Goal: Navigation & Orientation: Find specific page/section

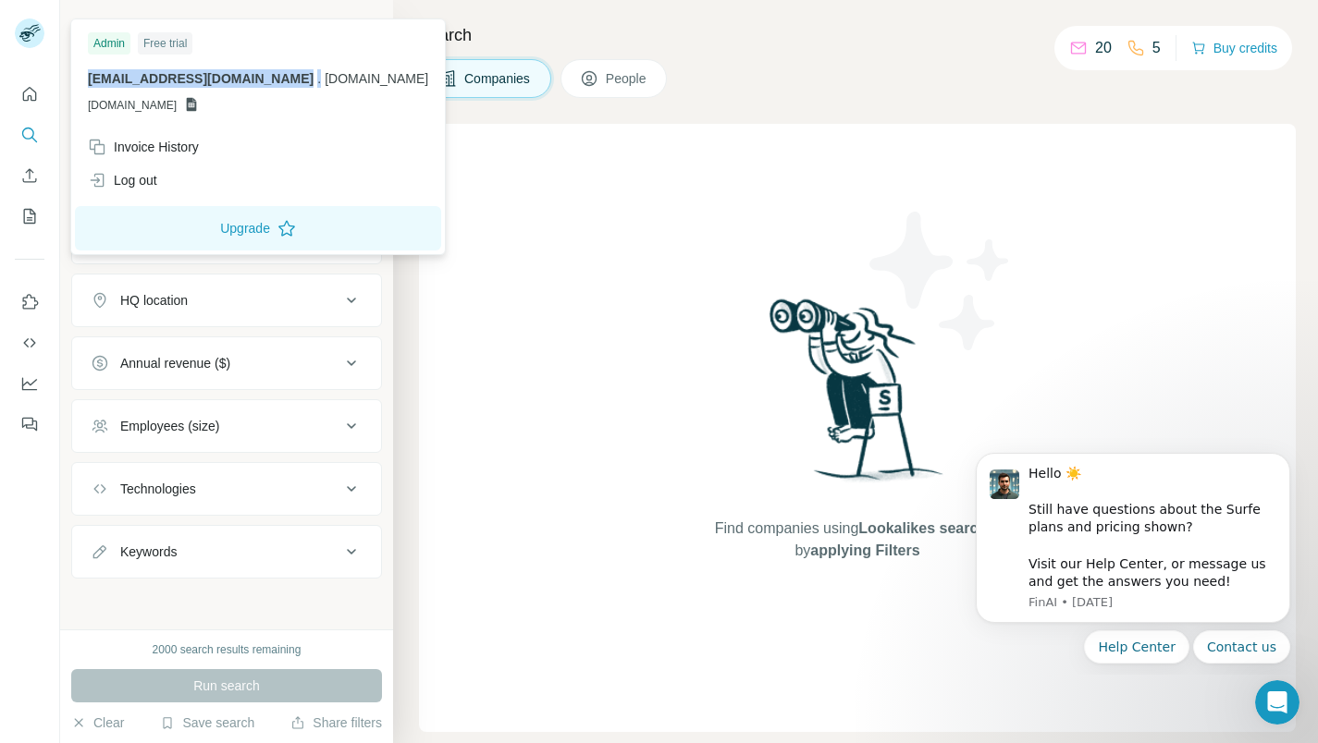
drag, startPoint x: 91, startPoint y: 77, endPoint x: 228, endPoint y: 78, distance: 137.8
click at [228, 78] on p "[EMAIL_ADDRESS][DOMAIN_NAME] . [DOMAIN_NAME]" at bounding box center [258, 78] width 340 height 18
click at [219, 77] on p "[EMAIL_ADDRESS][DOMAIN_NAME] . [DOMAIN_NAME]" at bounding box center [258, 78] width 340 height 18
drag, startPoint x: 88, startPoint y: 77, endPoint x: 120, endPoint y: 77, distance: 32.4
click at [120, 77] on span "[EMAIL_ADDRESS][DOMAIN_NAME]" at bounding box center [201, 78] width 226 height 15
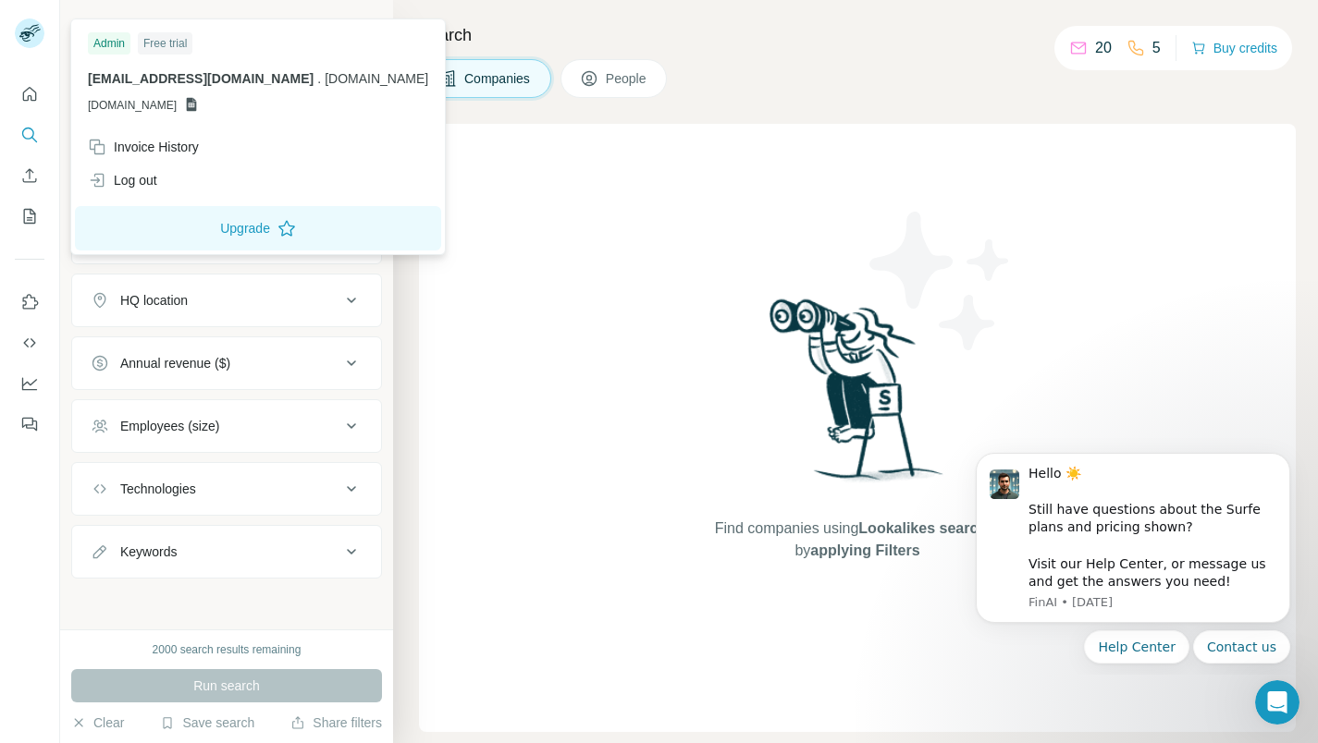
click at [130, 77] on span "[EMAIL_ADDRESS][DOMAIN_NAME]" at bounding box center [201, 78] width 226 height 15
click at [139, 79] on span "[EMAIL_ADDRESS][DOMAIN_NAME]" at bounding box center [201, 78] width 226 height 15
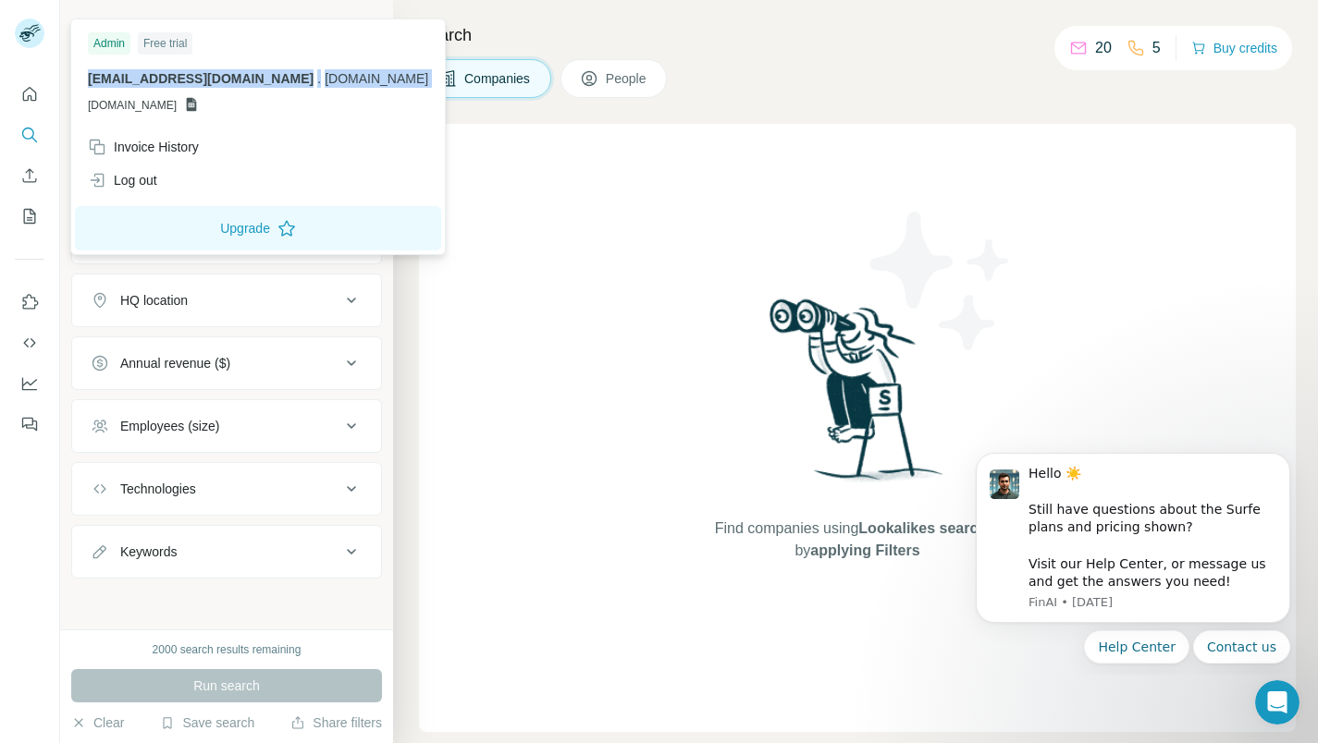
click at [137, 86] on p "[EMAIL_ADDRESS][DOMAIN_NAME] . [DOMAIN_NAME]" at bounding box center [258, 78] width 340 height 18
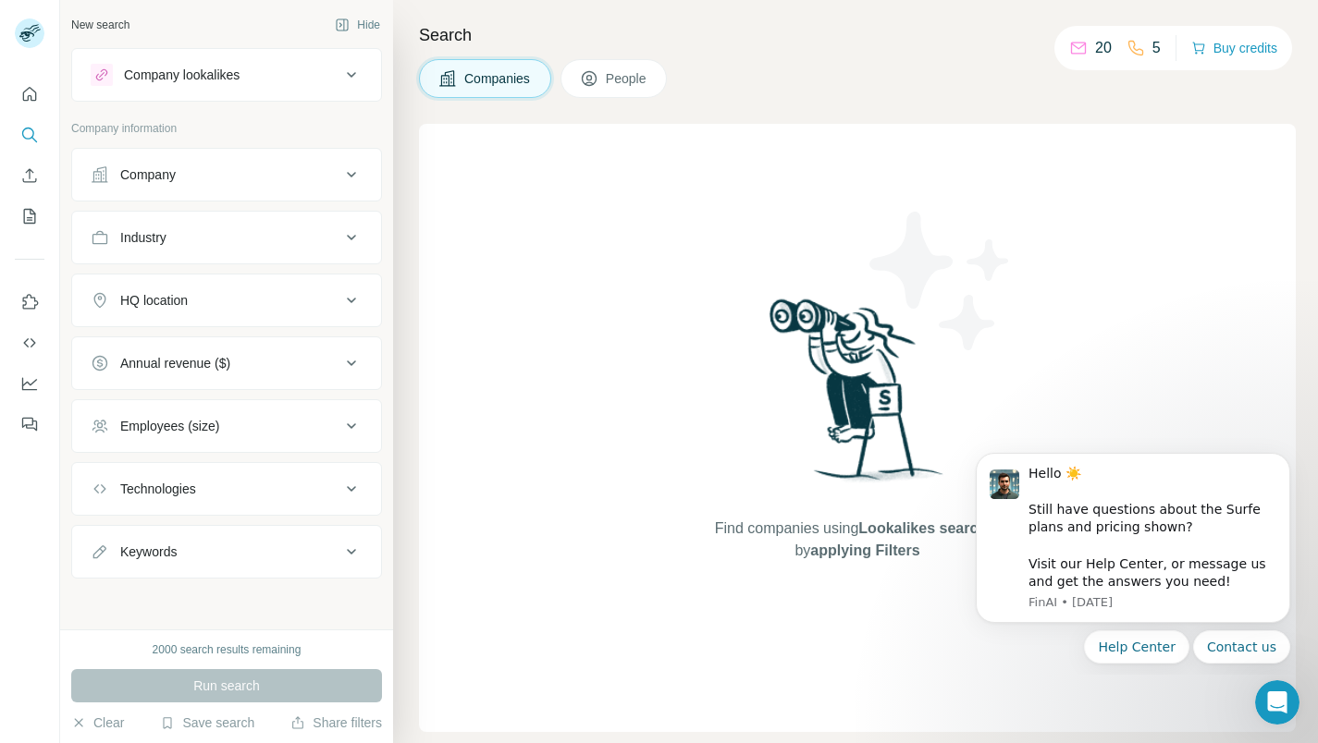
click at [229, 75] on div "Company lookalikes" at bounding box center [182, 75] width 116 height 18
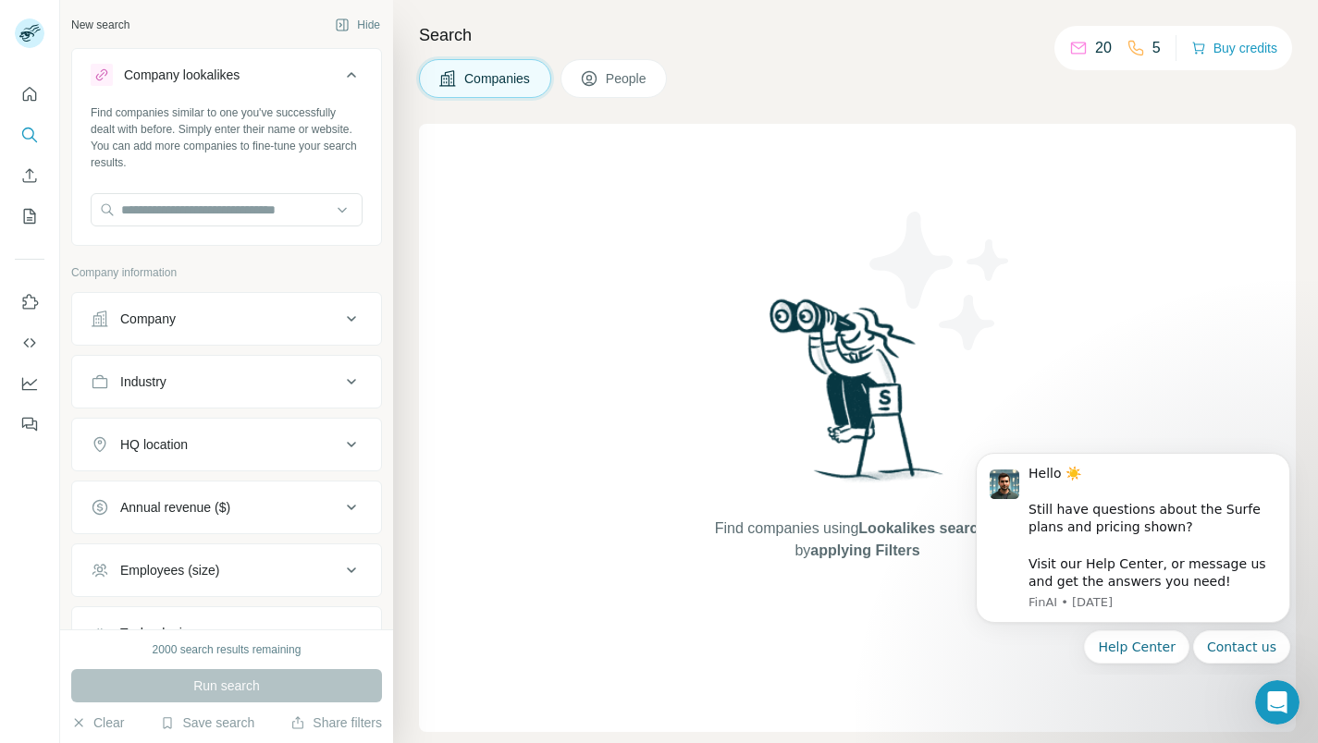
click at [229, 75] on div "Company lookalikes" at bounding box center [182, 75] width 116 height 18
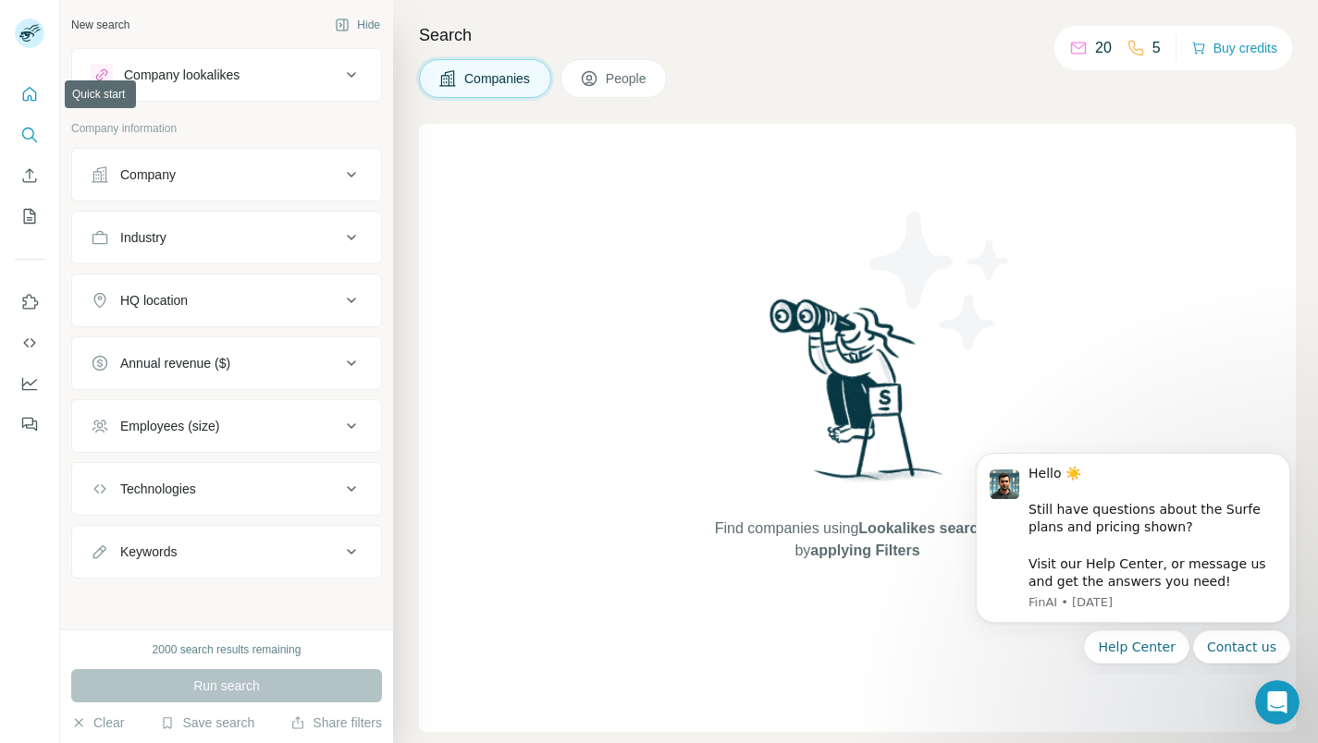
click at [36, 90] on icon "Quick start" at bounding box center [29, 94] width 18 height 18
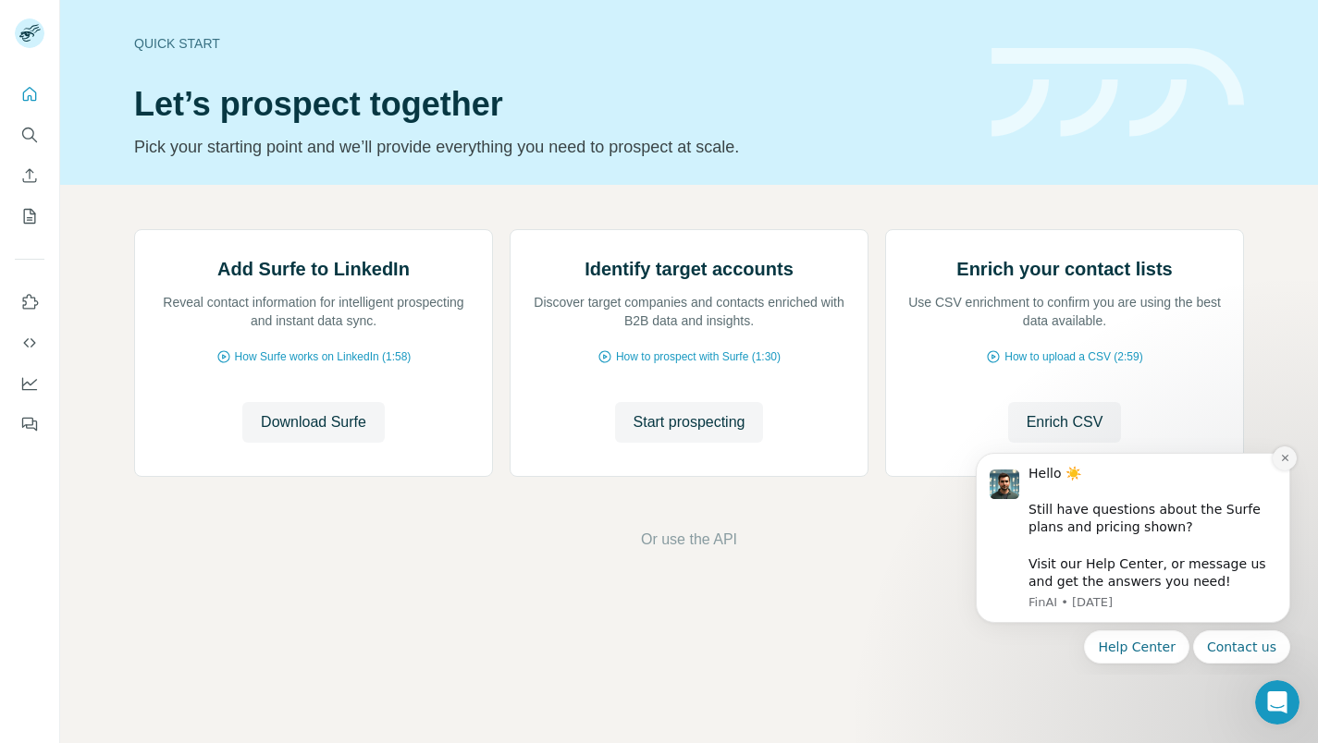
click at [1282, 448] on button "Dismiss notification" at bounding box center [1284, 459] width 24 height 24
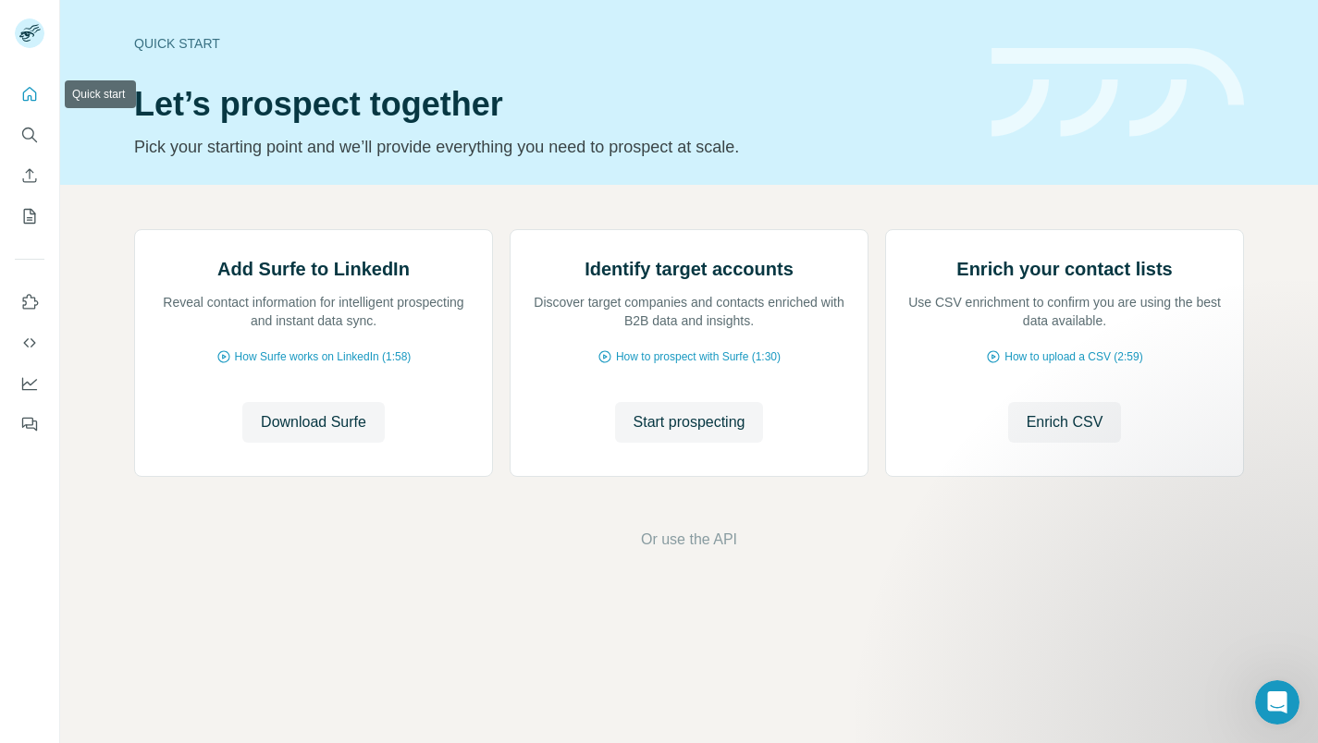
click at [31, 85] on icon "Quick start" at bounding box center [29, 94] width 18 height 18
